Goal: Navigation & Orientation: Go to known website

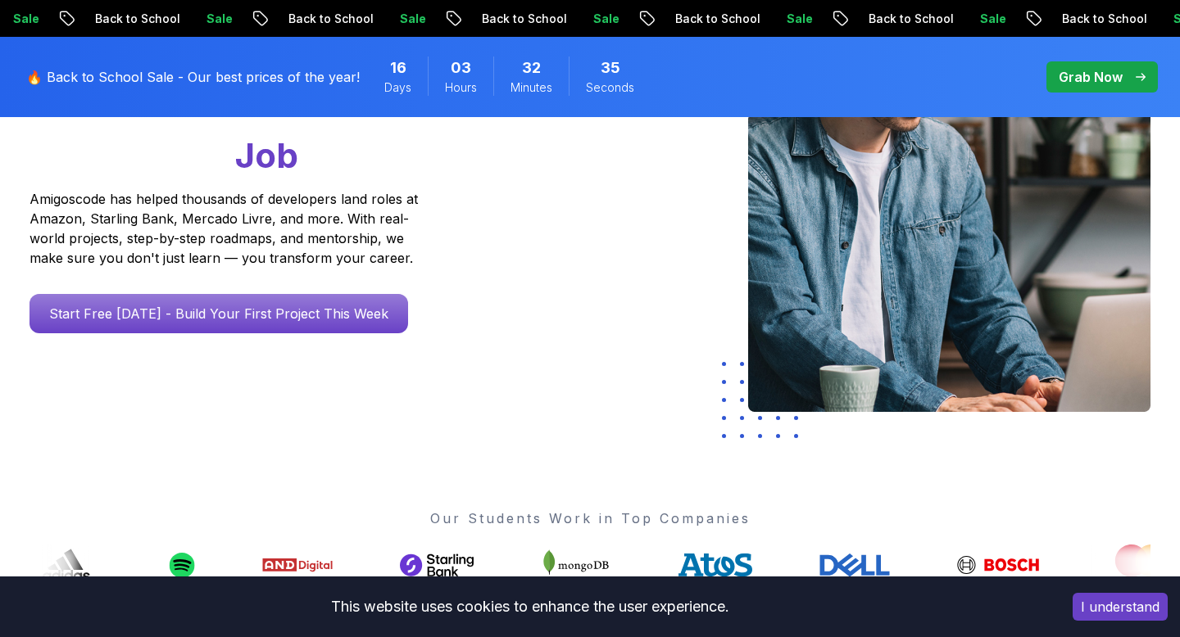
scroll to position [331, 0]
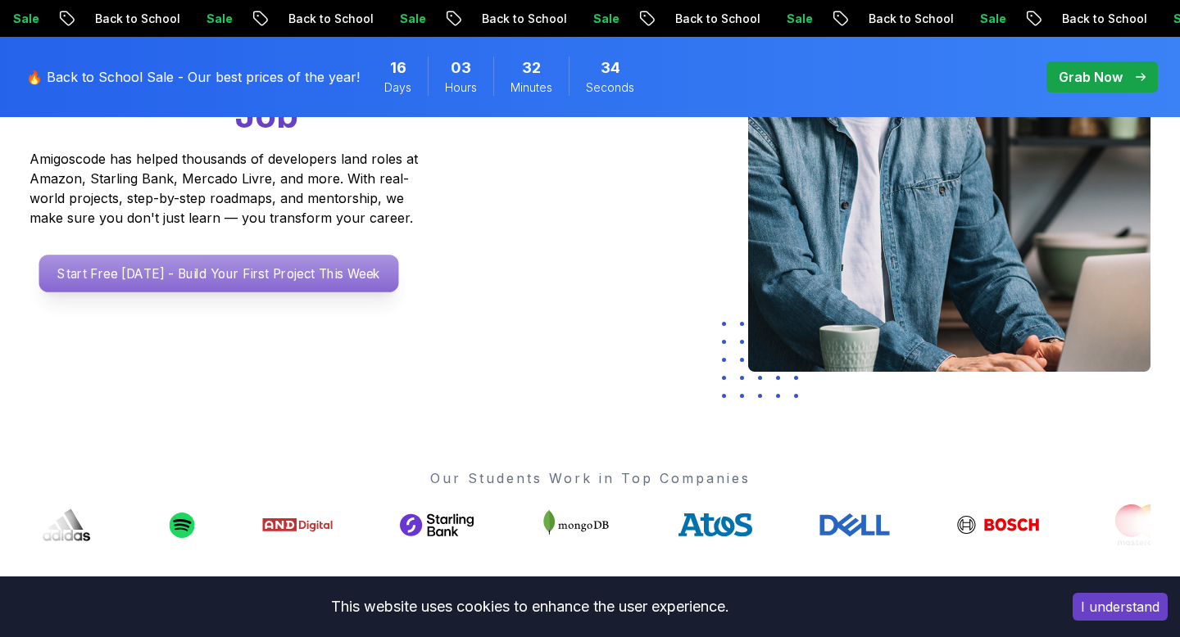
click at [273, 259] on p "Start Free [DATE] - Build Your First Project This Week" at bounding box center [219, 274] width 360 height 38
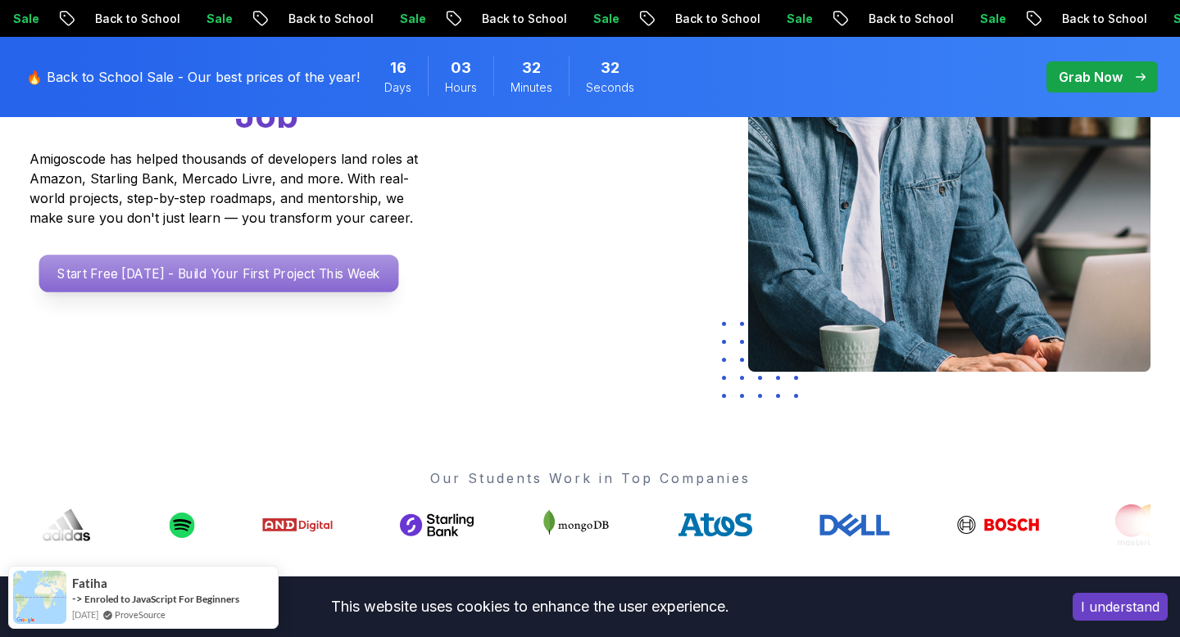
click at [288, 273] on p "Start Free [DATE] - Build Your First Project This Week" at bounding box center [219, 274] width 360 height 38
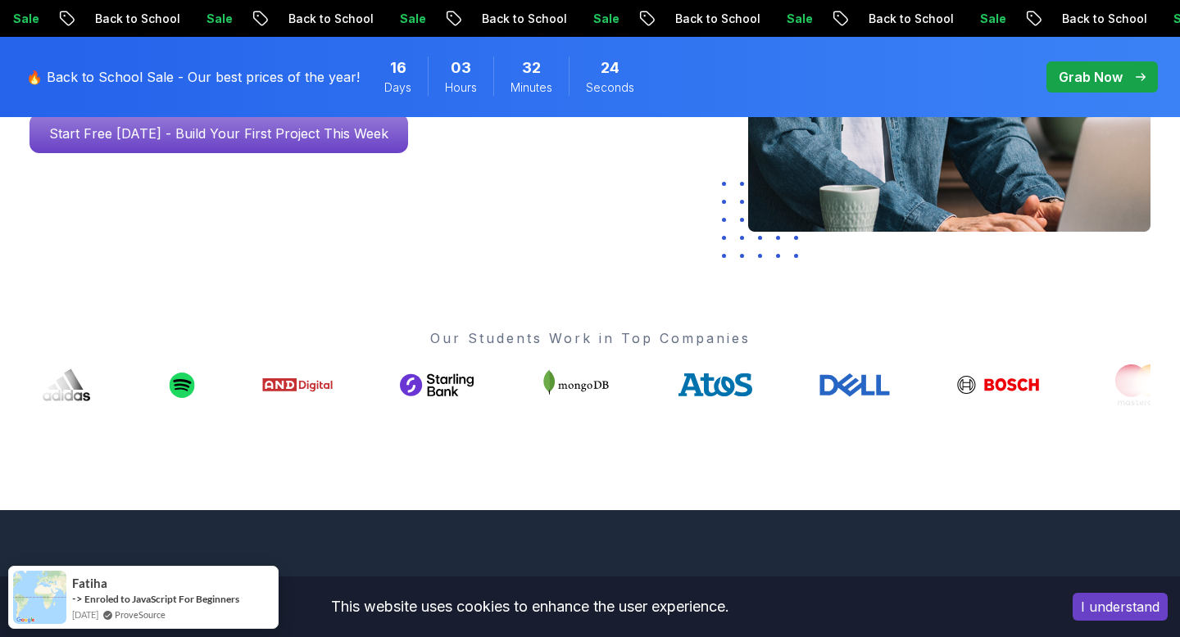
scroll to position [394, 0]
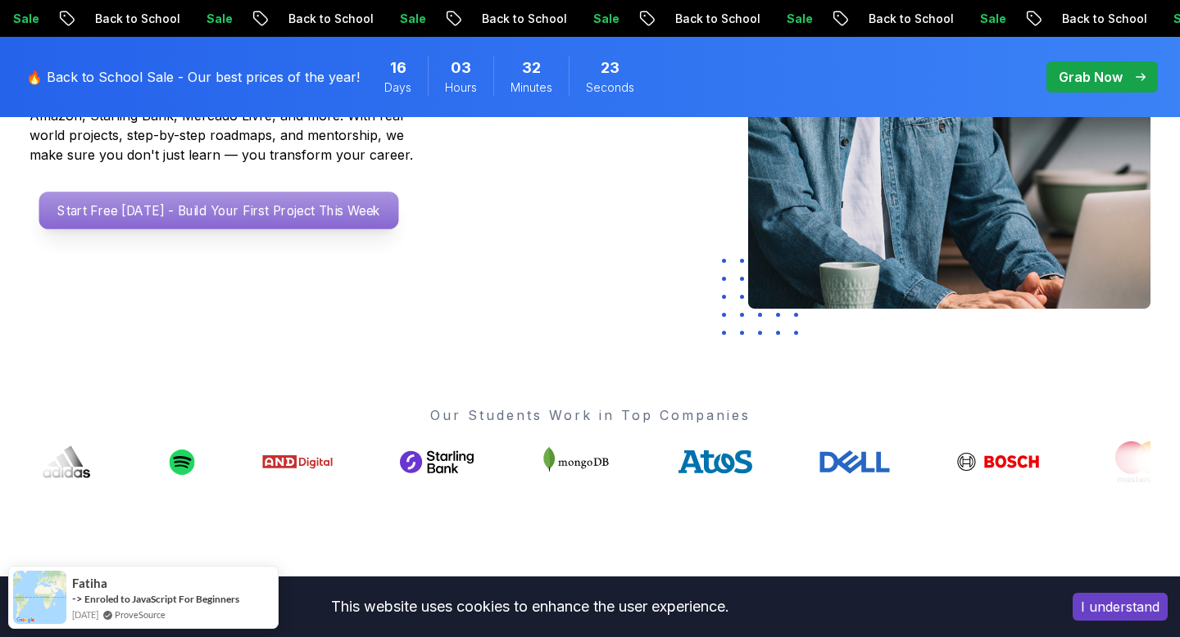
click at [288, 226] on p "Start Free [DATE] - Build Your First Project This Week" at bounding box center [219, 211] width 360 height 38
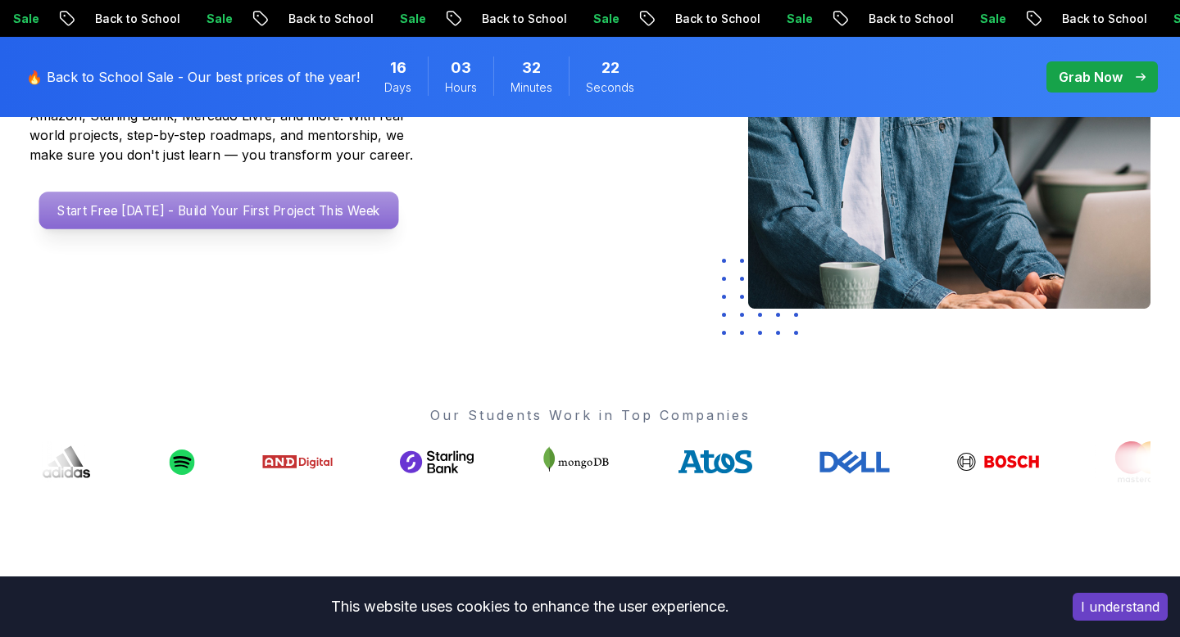
click at [270, 211] on p "Start Free [DATE] - Build Your First Project This Week" at bounding box center [219, 211] width 360 height 38
click at [264, 214] on p "Start Free [DATE] - Build Your First Project This Week" at bounding box center [219, 211] width 360 height 38
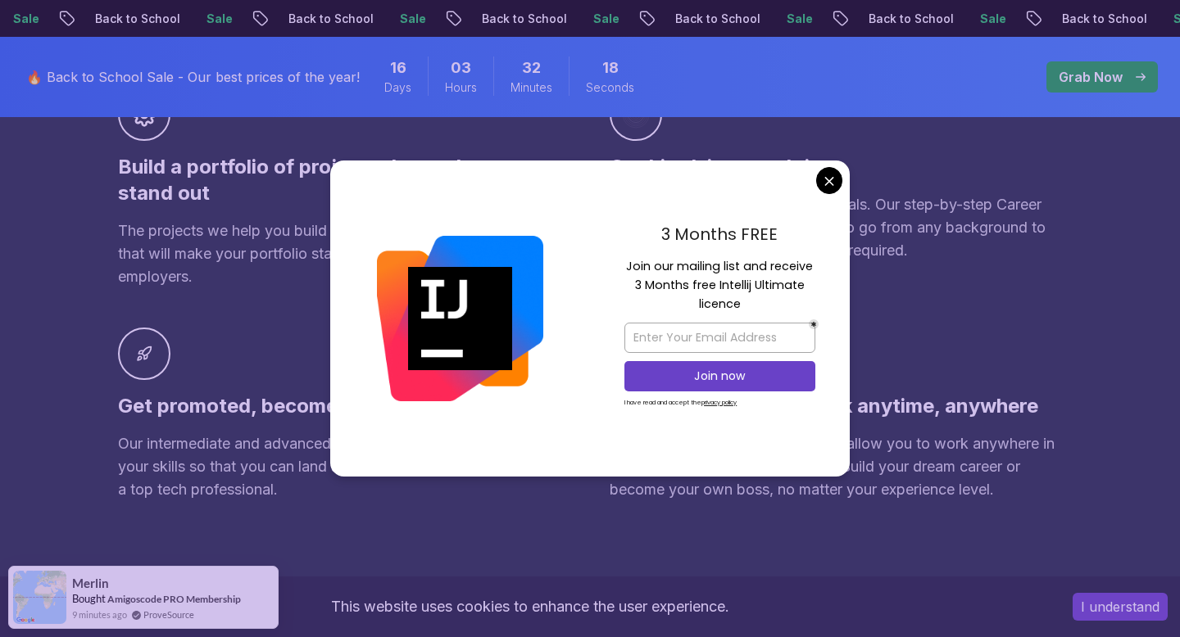
scroll to position [0, 0]
click at [920, 264] on div "Get hired, in record time Stop wasting time on endless tutorials. Our step-by-s…" at bounding box center [836, 188] width 452 height 200
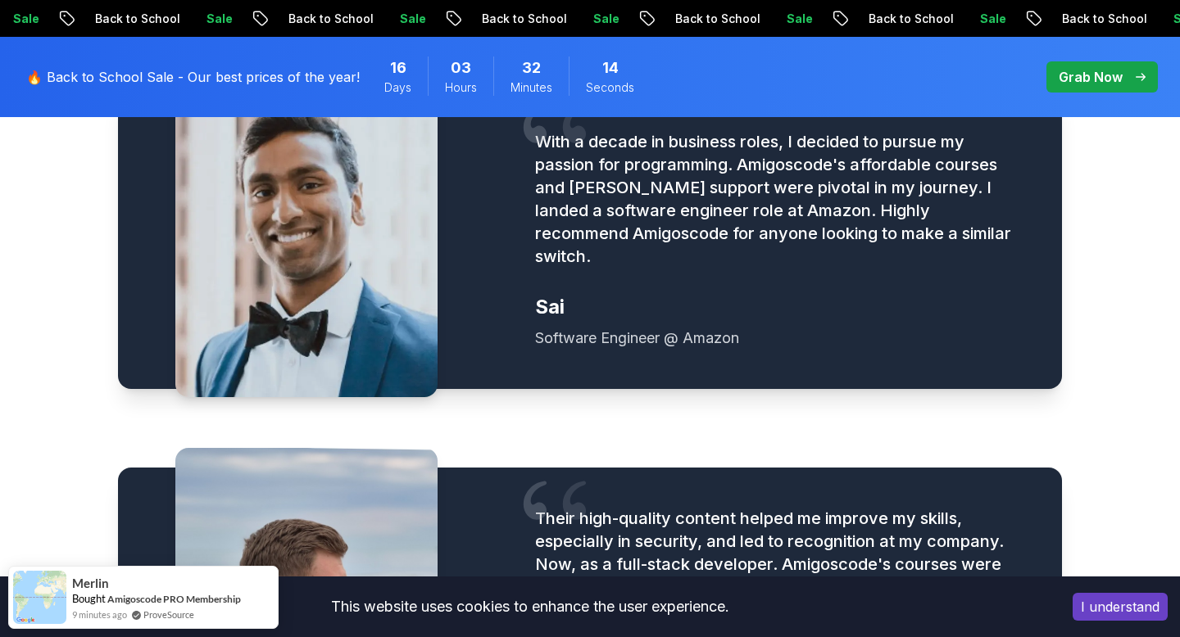
scroll to position [2084, 0]
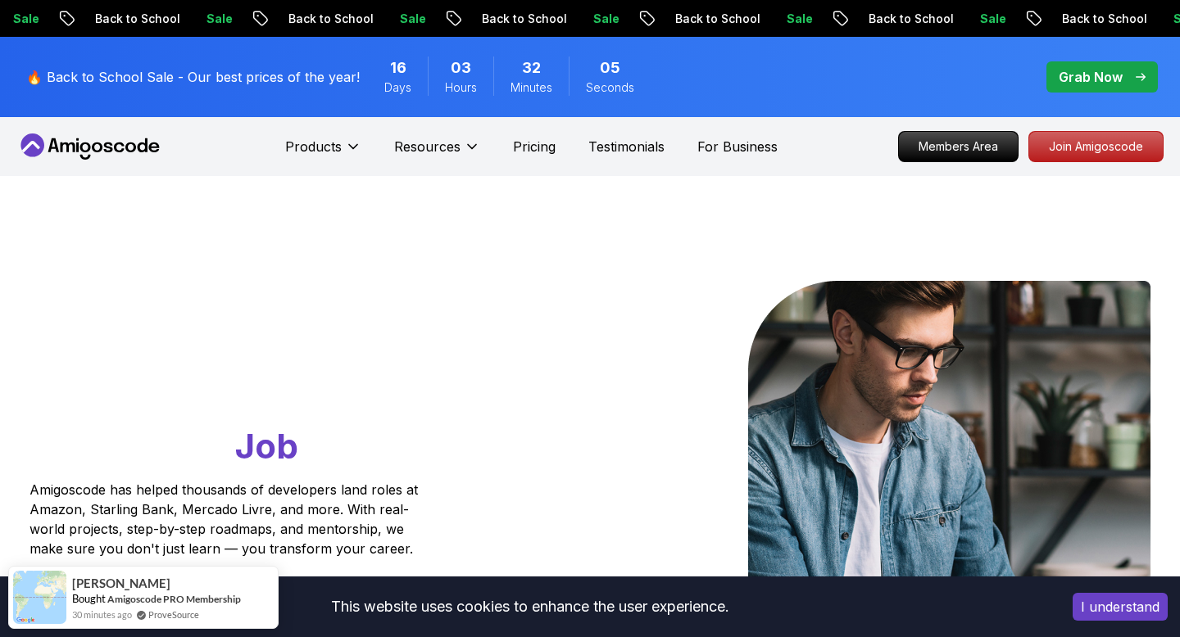
click at [1123, 622] on div "I understand" at bounding box center [1120, 607] width 120 height 52
click at [1124, 608] on button "I understand" at bounding box center [1119, 607] width 95 height 28
